Goal: Task Accomplishment & Management: Use online tool/utility

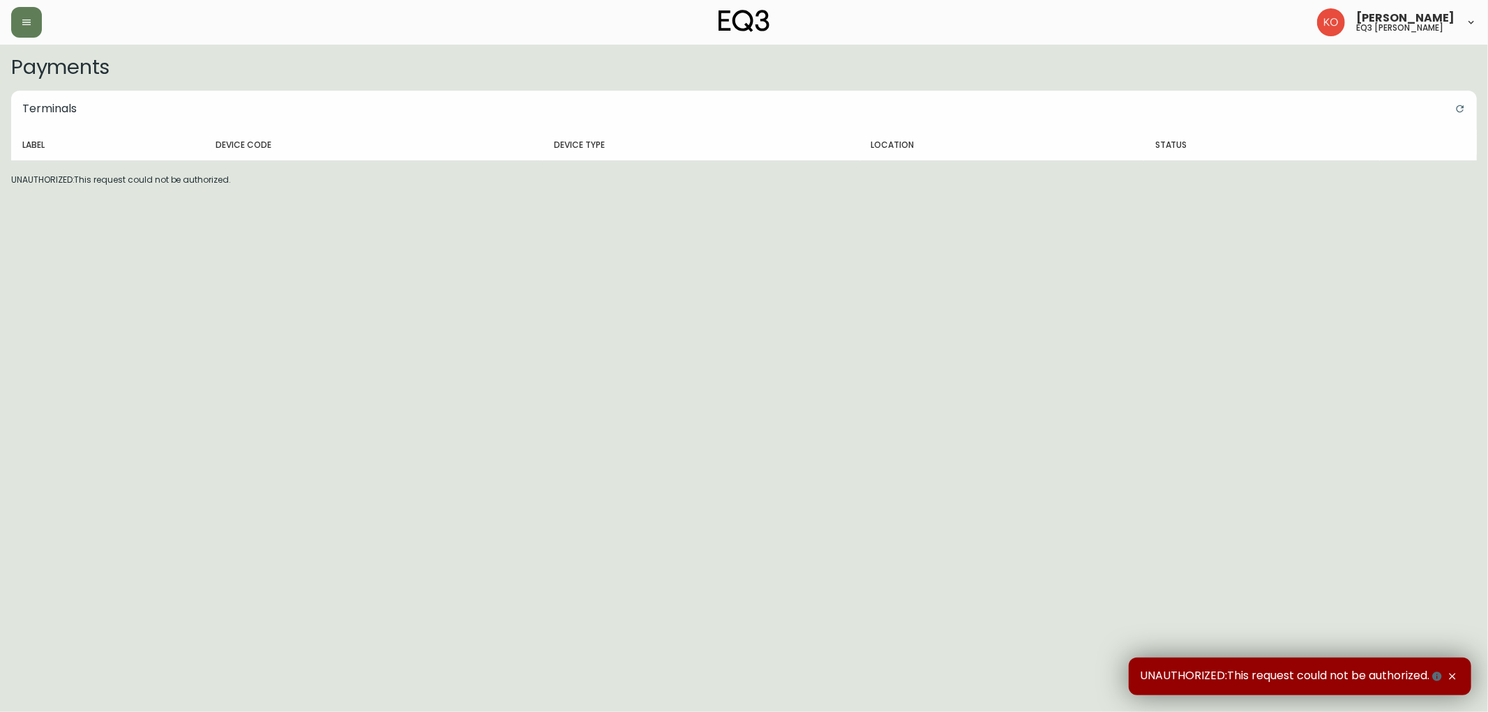
click at [29, 5] on div "Karine Olaizola Bernier eq3 laval - le corbusier" at bounding box center [744, 22] width 1466 height 45
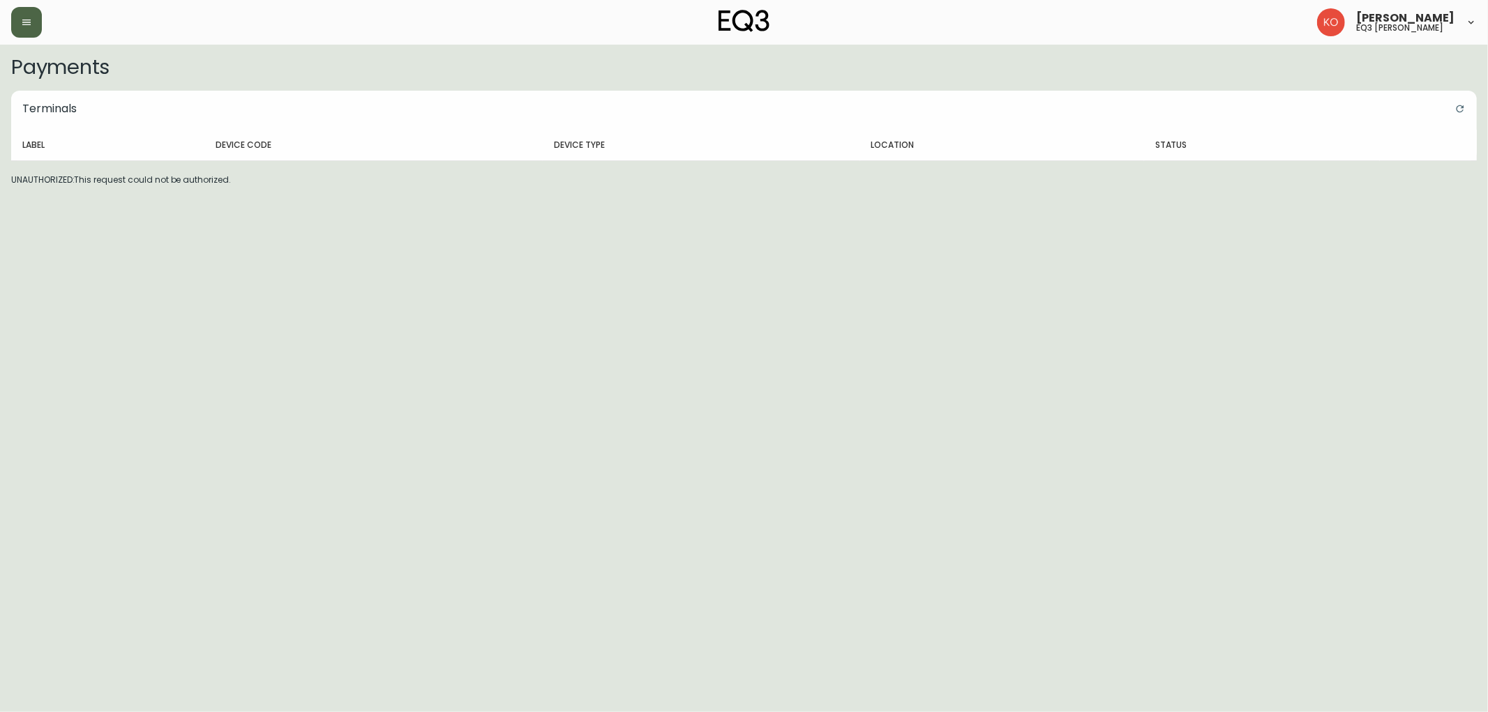
click at [30, 17] on icon "button" at bounding box center [26, 22] width 11 height 11
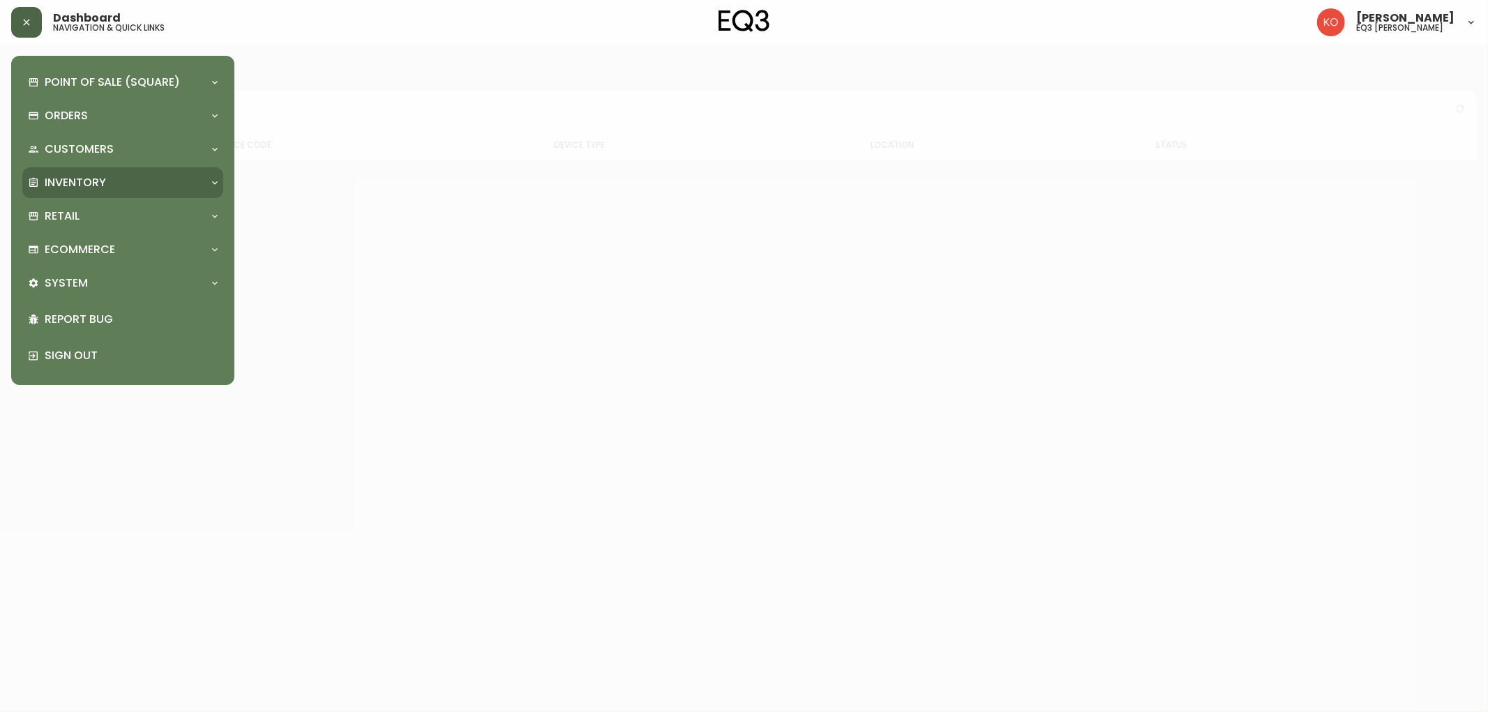
click at [210, 194] on div "Inventory" at bounding box center [122, 182] width 201 height 31
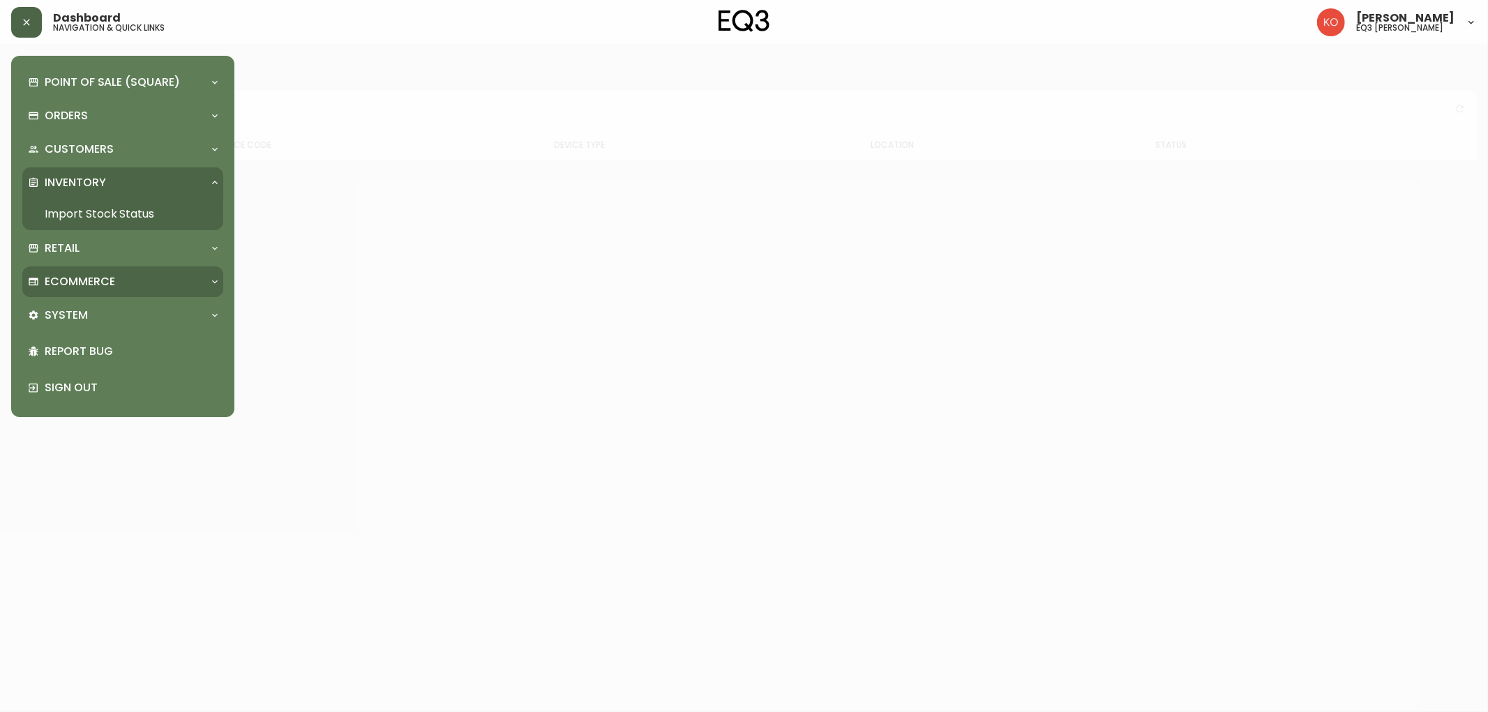
click at [204, 280] on div at bounding box center [215, 281] width 22 height 11
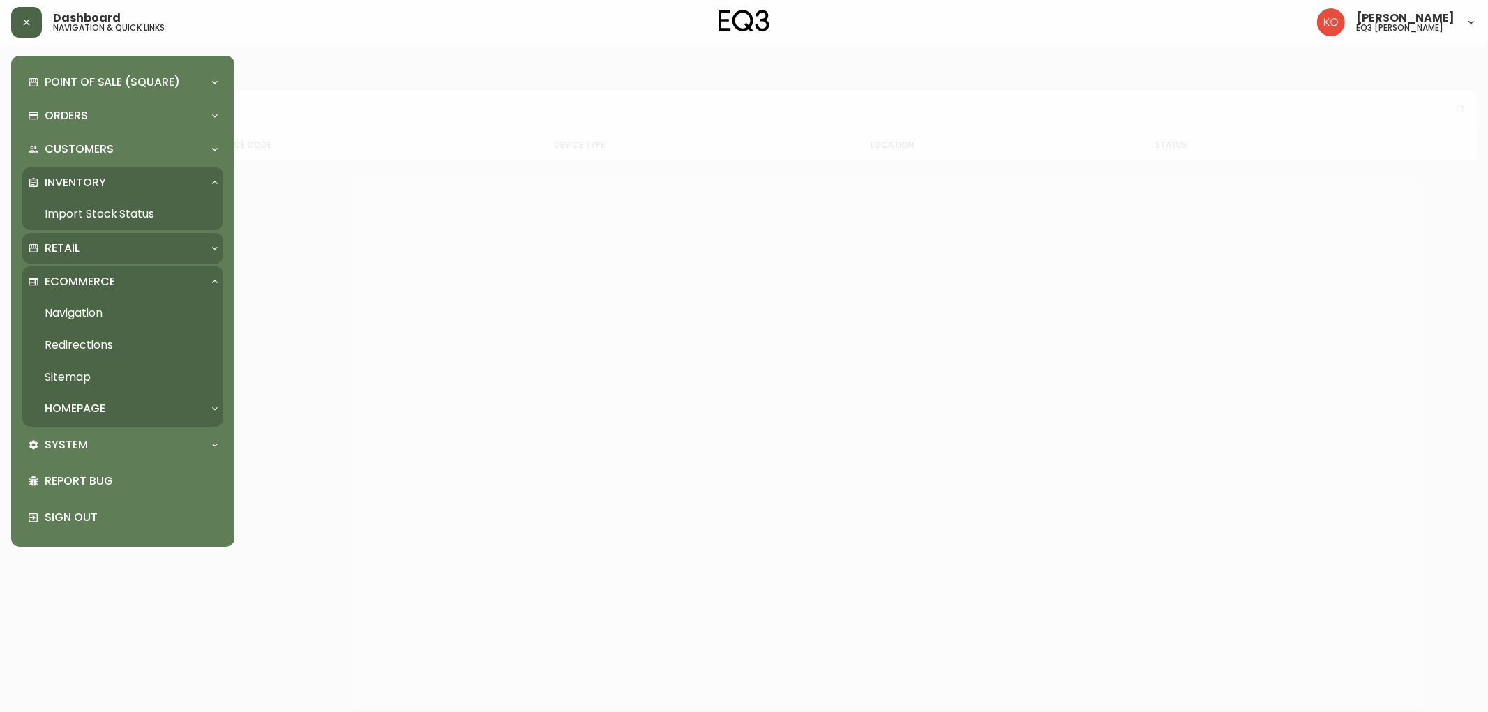
click at [219, 234] on div "Retail" at bounding box center [122, 248] width 201 height 31
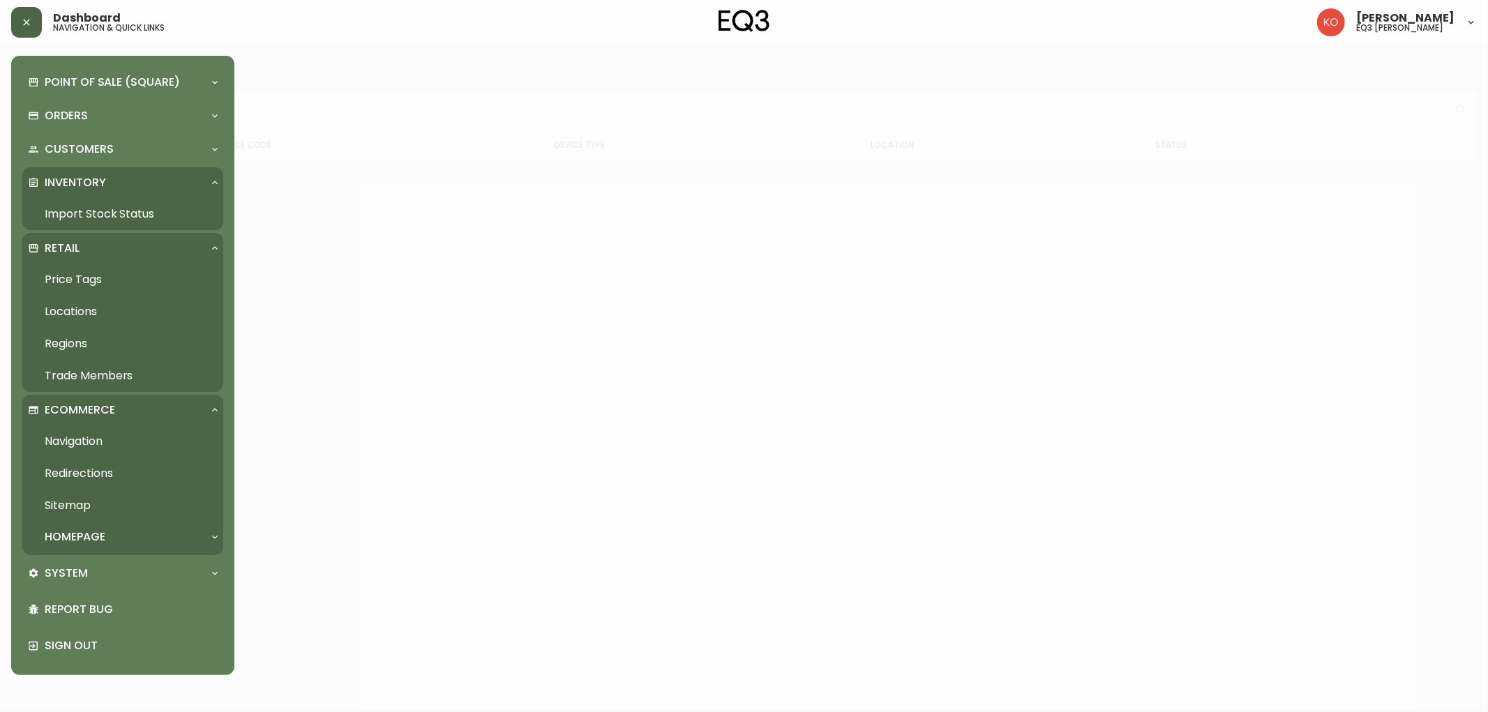
click at [67, 277] on link "Price Tags" at bounding box center [122, 280] width 201 height 32
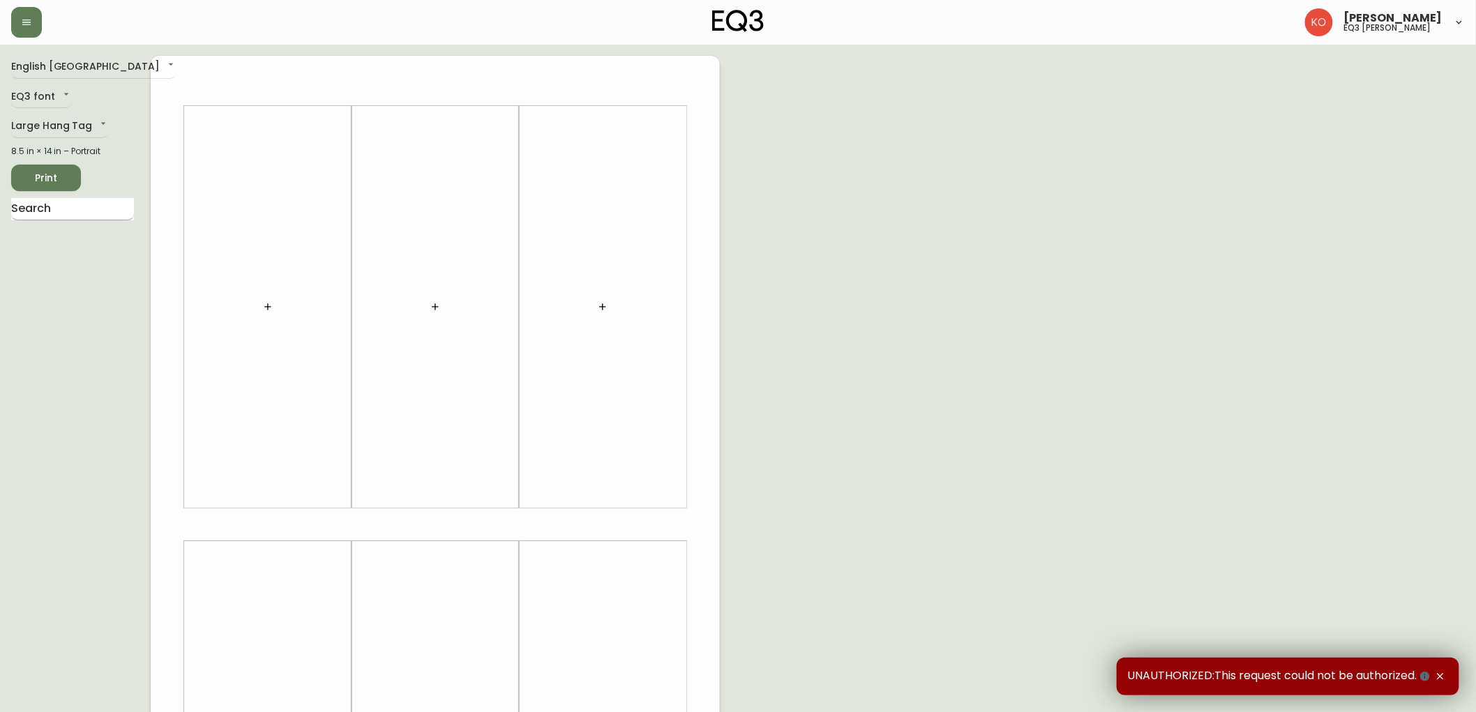
click at [79, 204] on input "text" at bounding box center [72, 209] width 123 height 22
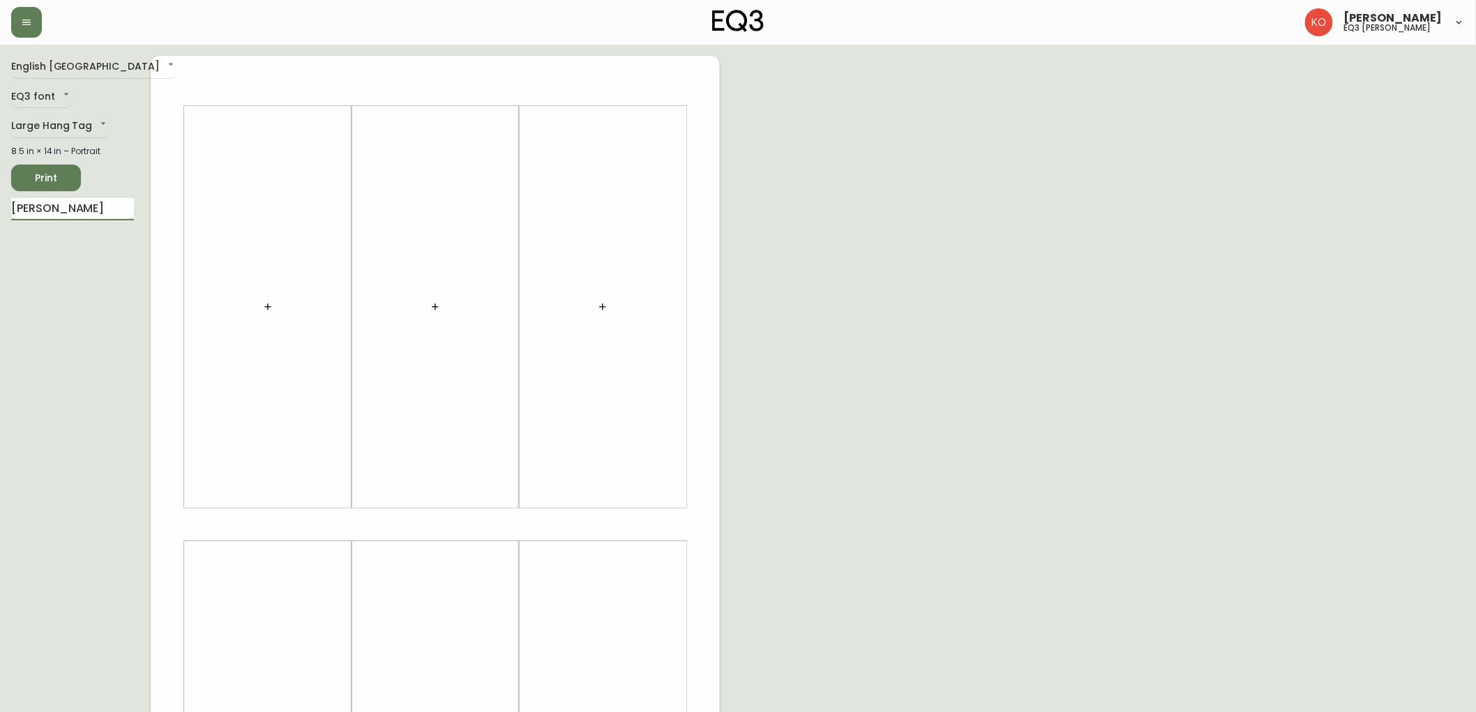
drag, startPoint x: 87, startPoint y: 200, endPoint x: 38, endPoint y: 203, distance: 48.9
click at [38, 203] on input "[PERSON_NAME]" at bounding box center [72, 209] width 123 height 22
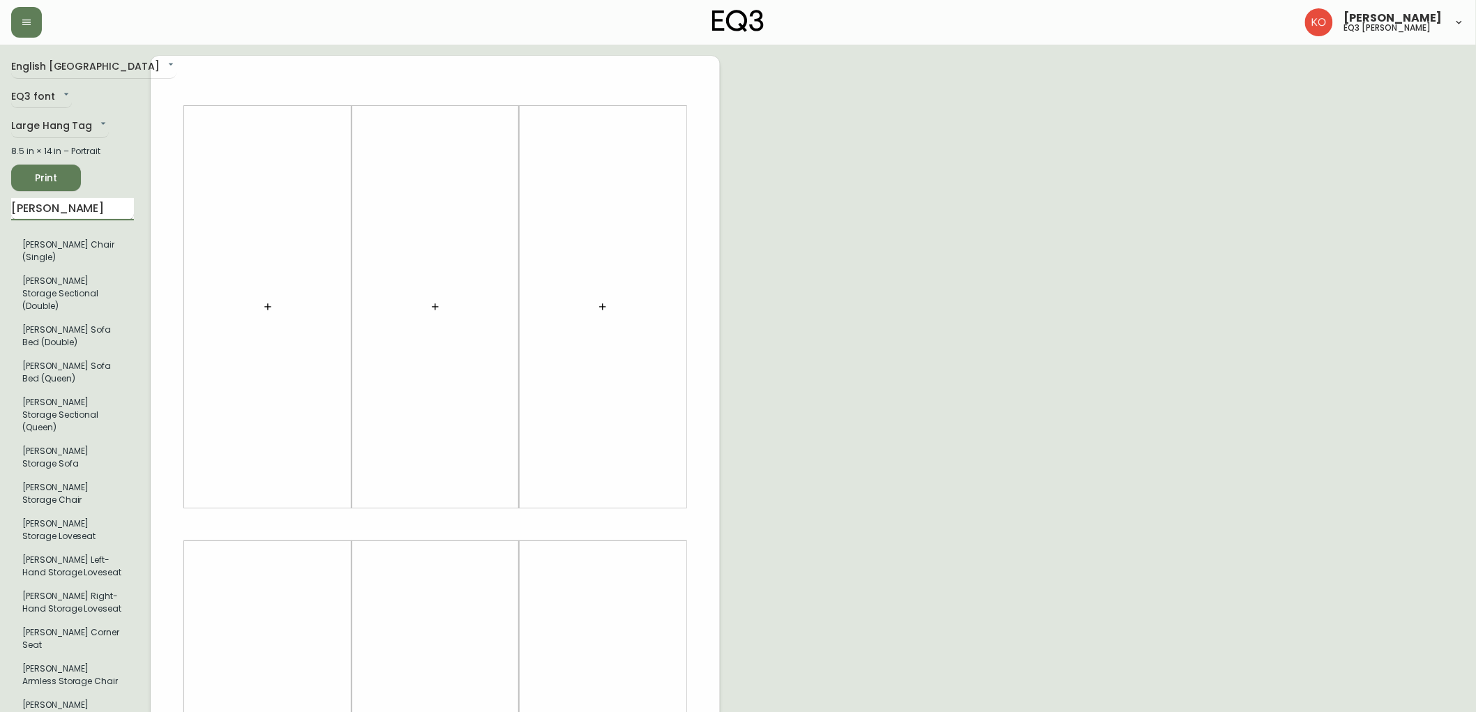
type input "[PERSON_NAME]"
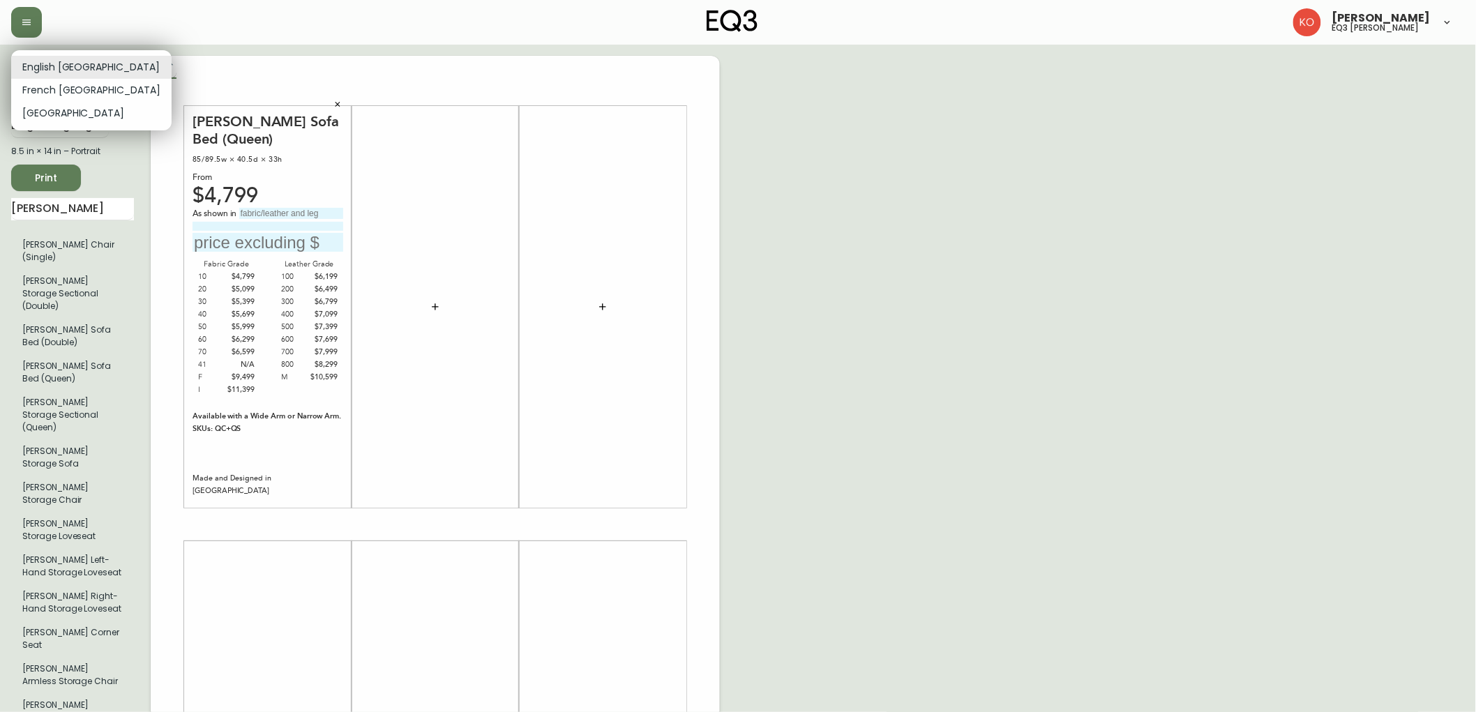
click at [50, 68] on body "[PERSON_NAME] eq3 laval - [PERSON_NAME] English [GEOGRAPHIC_DATA] en_CA EQ3 fon…" at bounding box center [738, 497] width 1476 height 994
click at [54, 99] on li "French [GEOGRAPHIC_DATA]" at bounding box center [91, 90] width 160 height 23
type input "fr_CA"
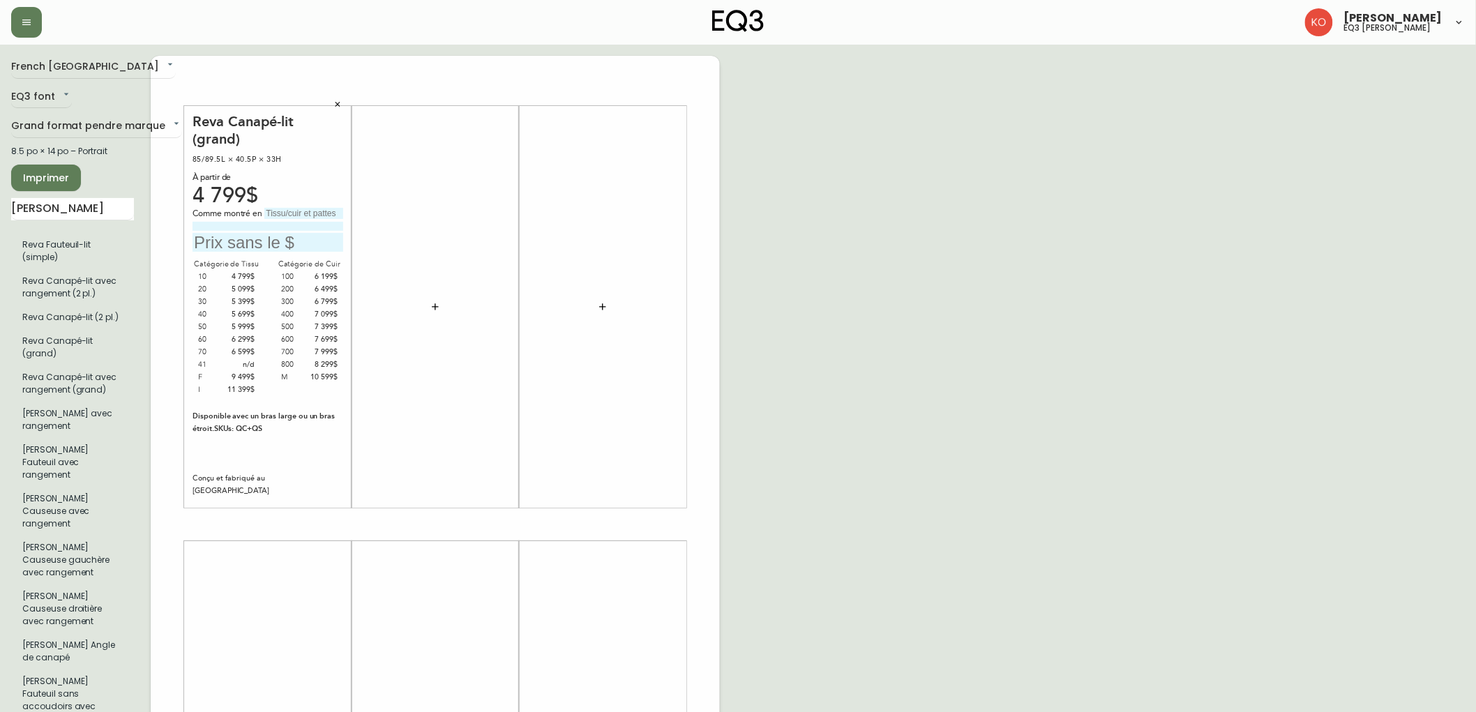
click at [336, 208] on input "text" at bounding box center [303, 213] width 79 height 11
type input "[PERSON_NAME]"
click at [293, 222] on input at bounding box center [268, 226] width 151 height 9
click at [231, 246] on input "text" at bounding box center [268, 242] width 151 height 19
type input "5399$"
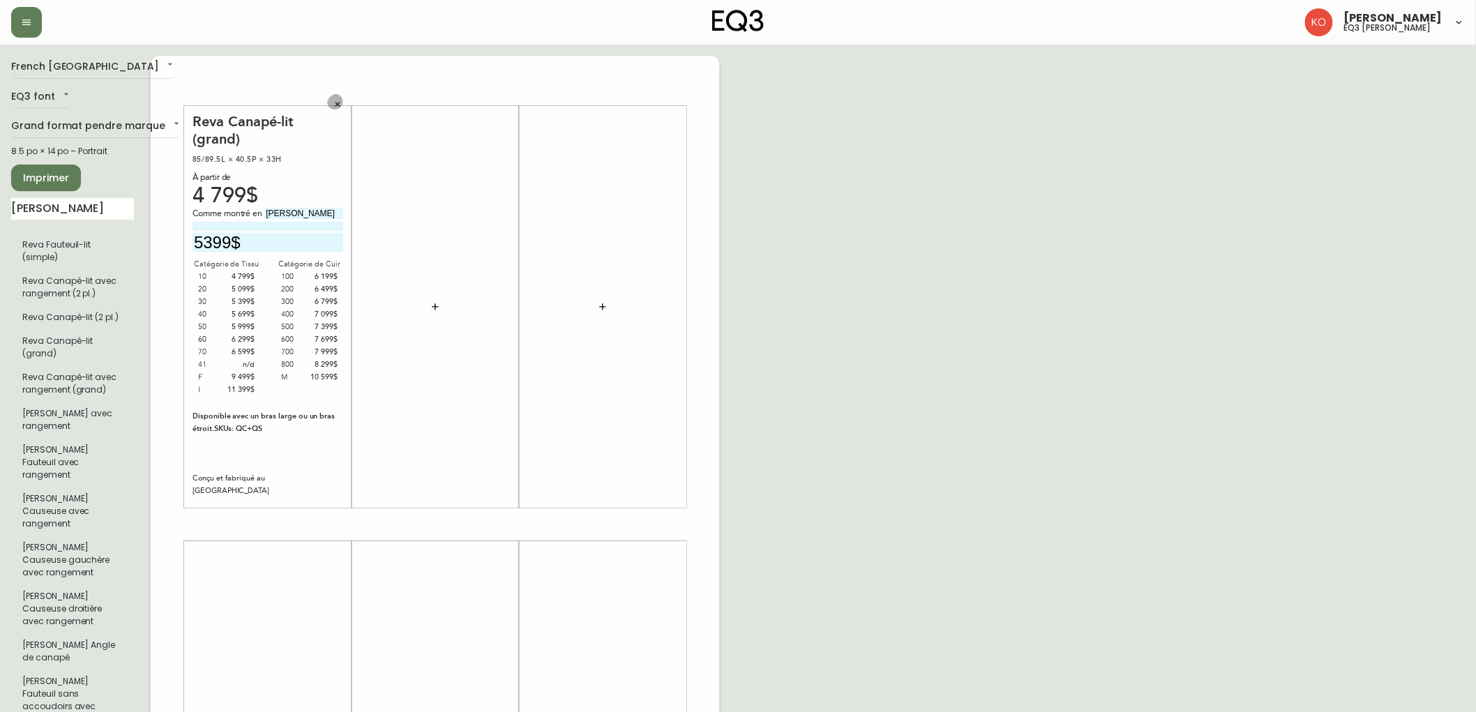
click at [430, 304] on icon "button" at bounding box center [435, 306] width 11 height 11
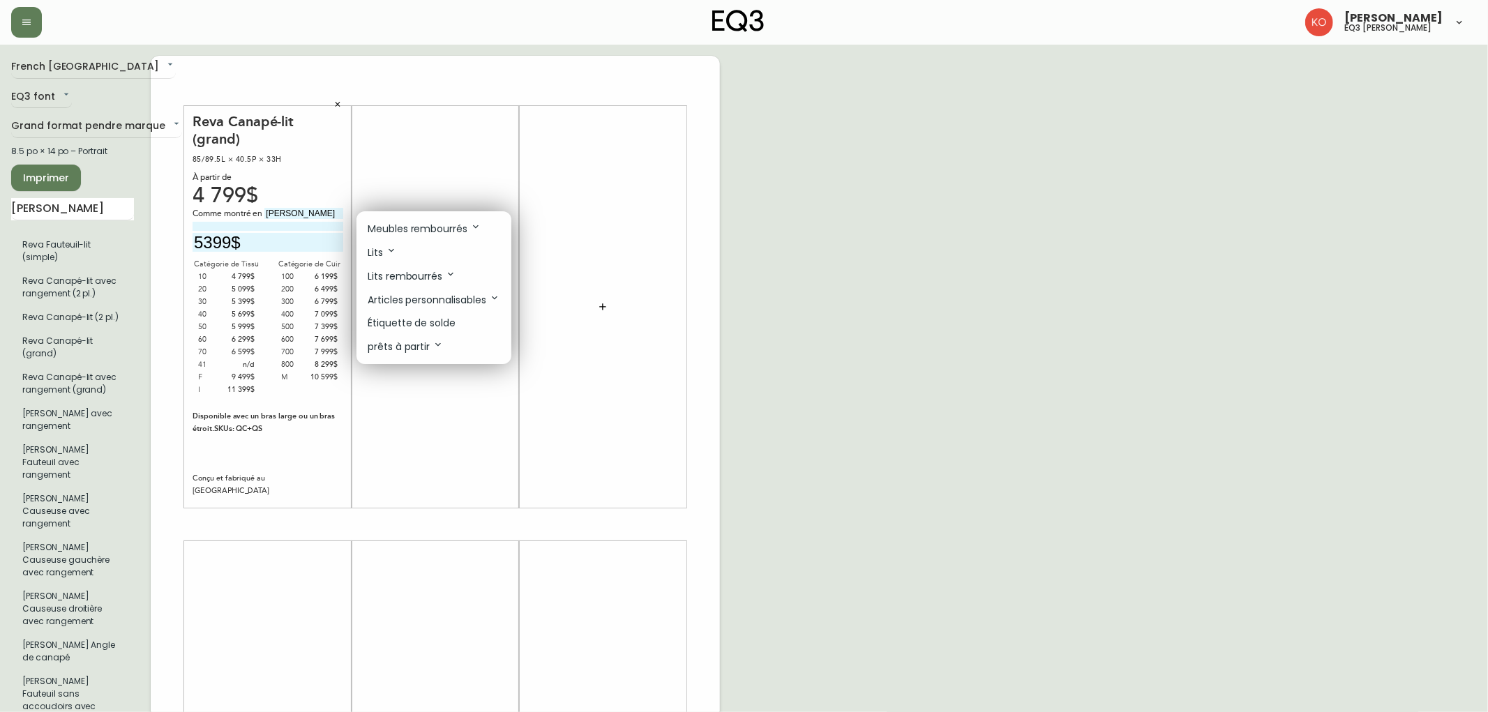
click at [152, 577] on div at bounding box center [744, 356] width 1488 height 712
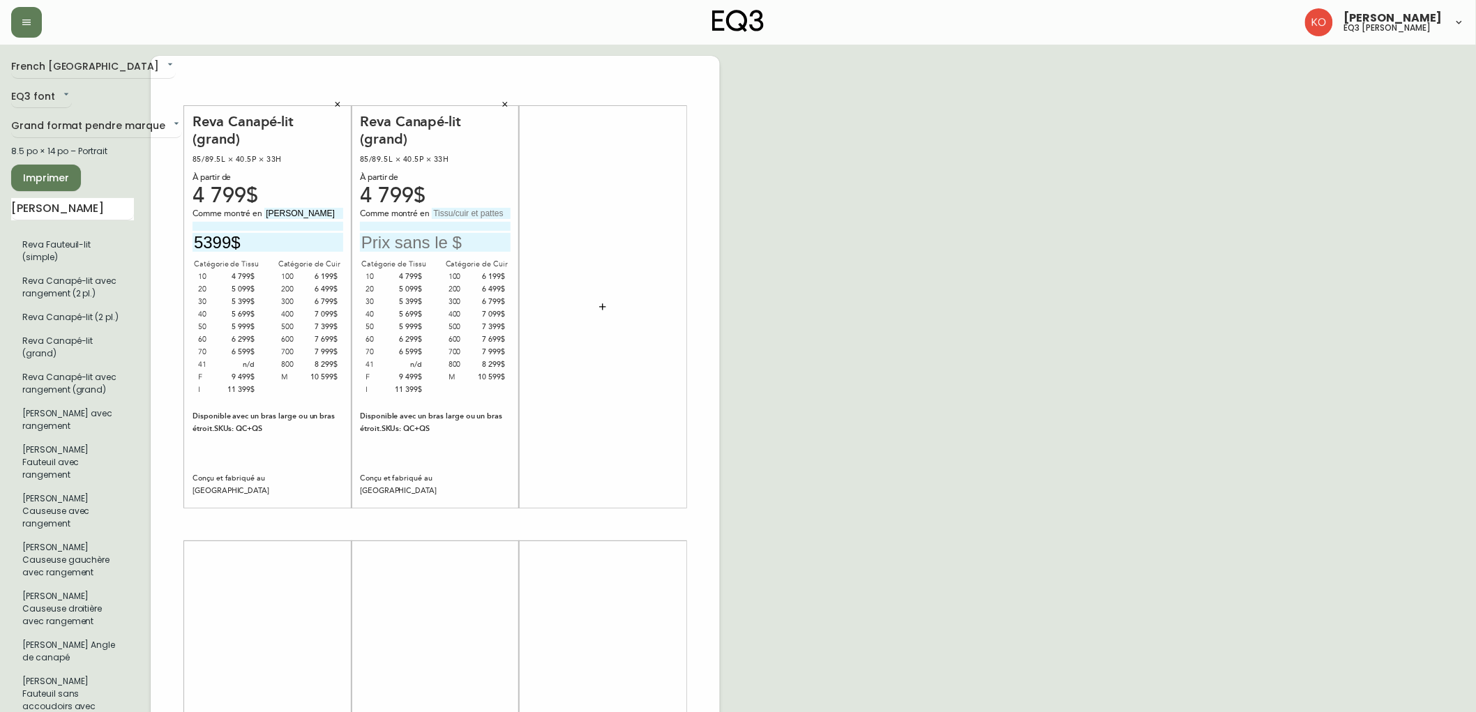
click at [474, 222] on input at bounding box center [435, 226] width 151 height 9
type input "AVA"
drag, startPoint x: 379, startPoint y: 249, endPoint x: 206, endPoint y: 268, distance: 174.1
click at [206, 268] on div "[PERSON_NAME]-lit (grand) 85/89.5L × 40.5P × 33H À partir de 4 799$ Comme montr…" at bounding box center [435, 525] width 569 height 938
click at [462, 218] on input "text" at bounding box center [471, 213] width 79 height 11
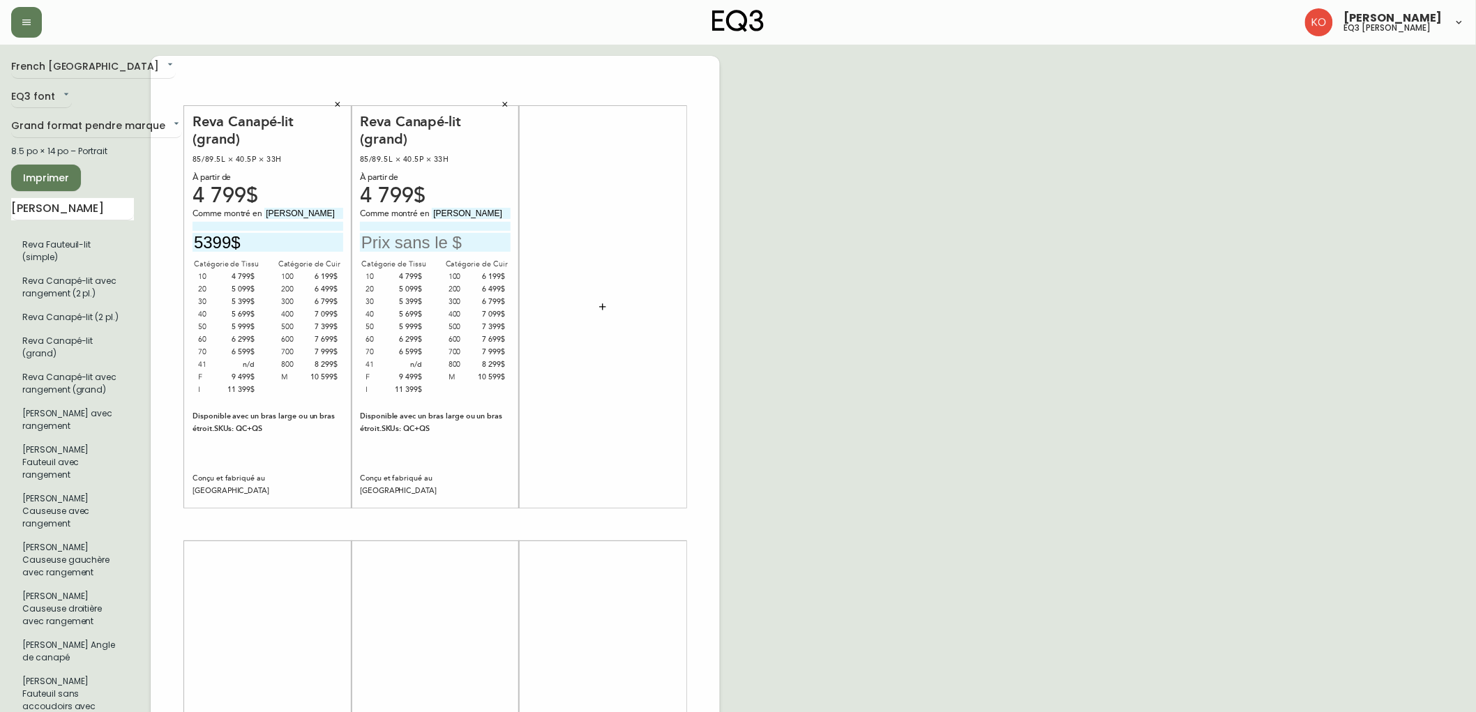
type input "[PERSON_NAME]"
click at [416, 255] on div "[PERSON_NAME]-lit (grand) 85/89.5L × 40.5P × 33H À partir de 4 799$ Comme montr…" at bounding box center [435, 307] width 151 height 389
click at [424, 243] on input "text" at bounding box center [435, 242] width 151 height 19
type input "2$"
type input "5399$"
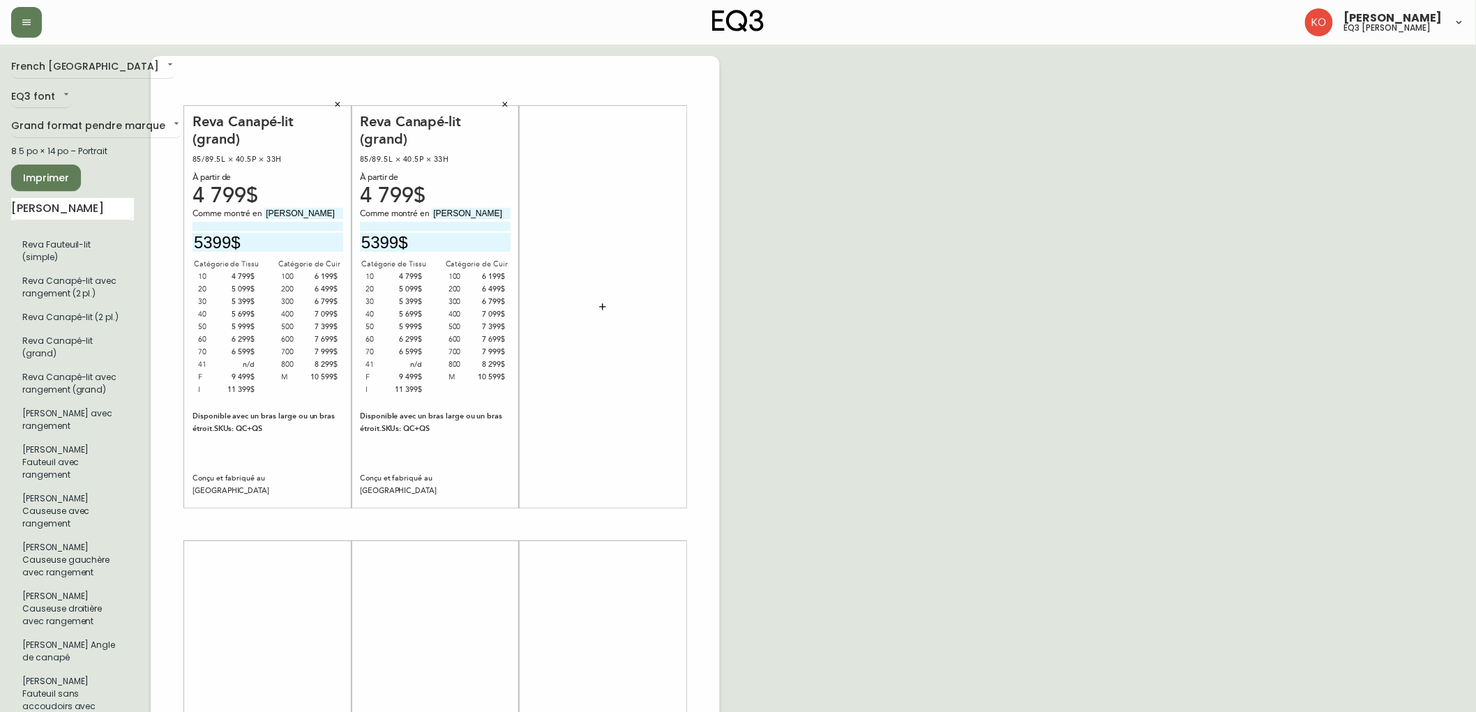
click at [528, 437] on div at bounding box center [603, 307] width 151 height 389
click at [344, 102] on button "button" at bounding box center [337, 104] width 21 height 21
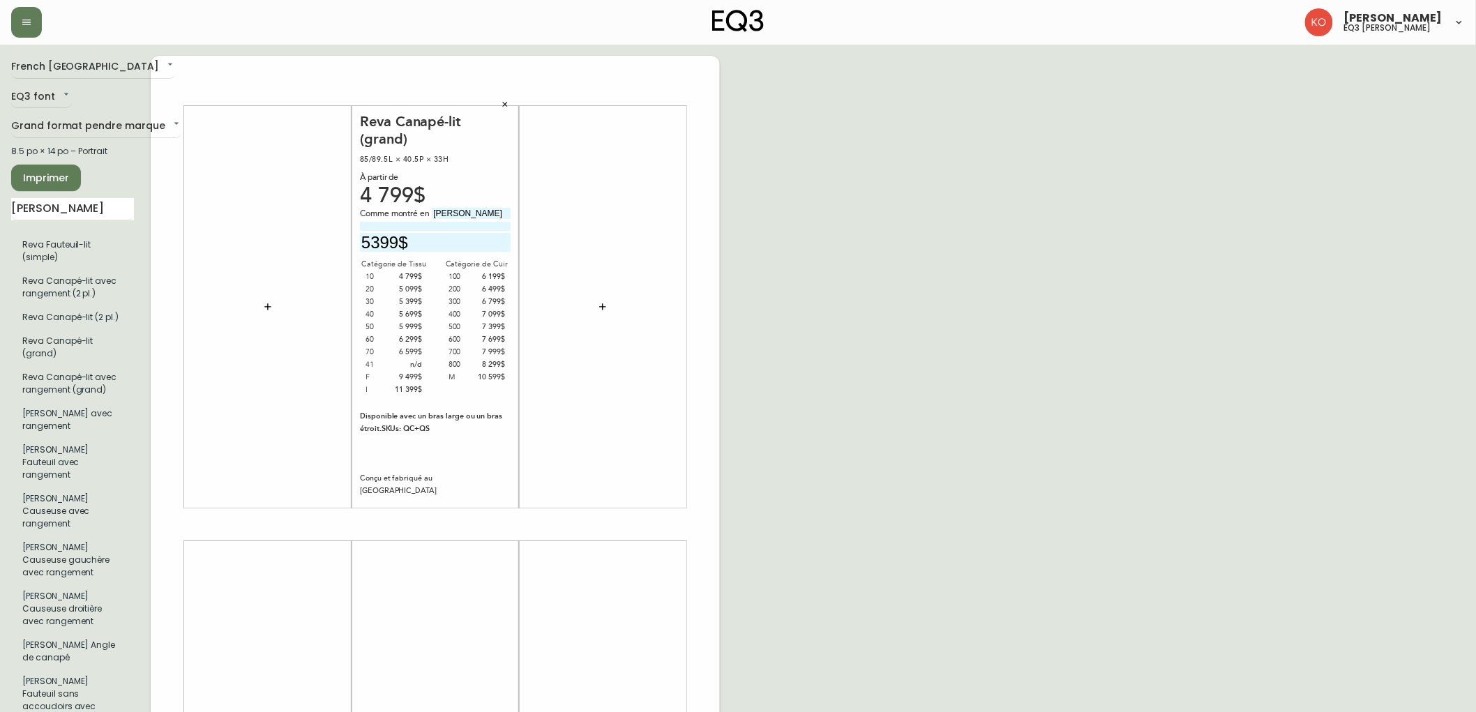
click at [57, 189] on button "Imprimer" at bounding box center [46, 178] width 70 height 27
